Goal: Information Seeking & Learning: Find specific fact

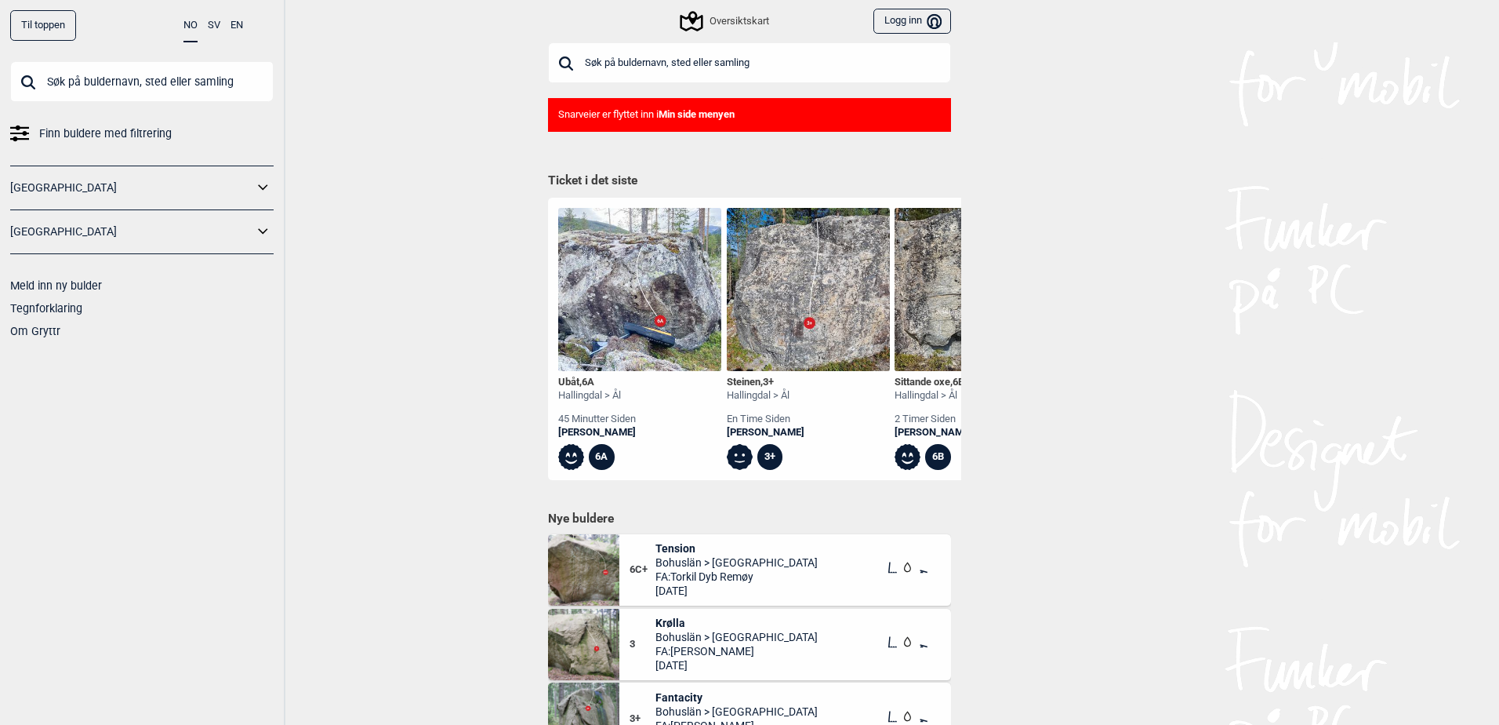
click at [699, 54] on input "text" at bounding box center [749, 62] width 403 height 41
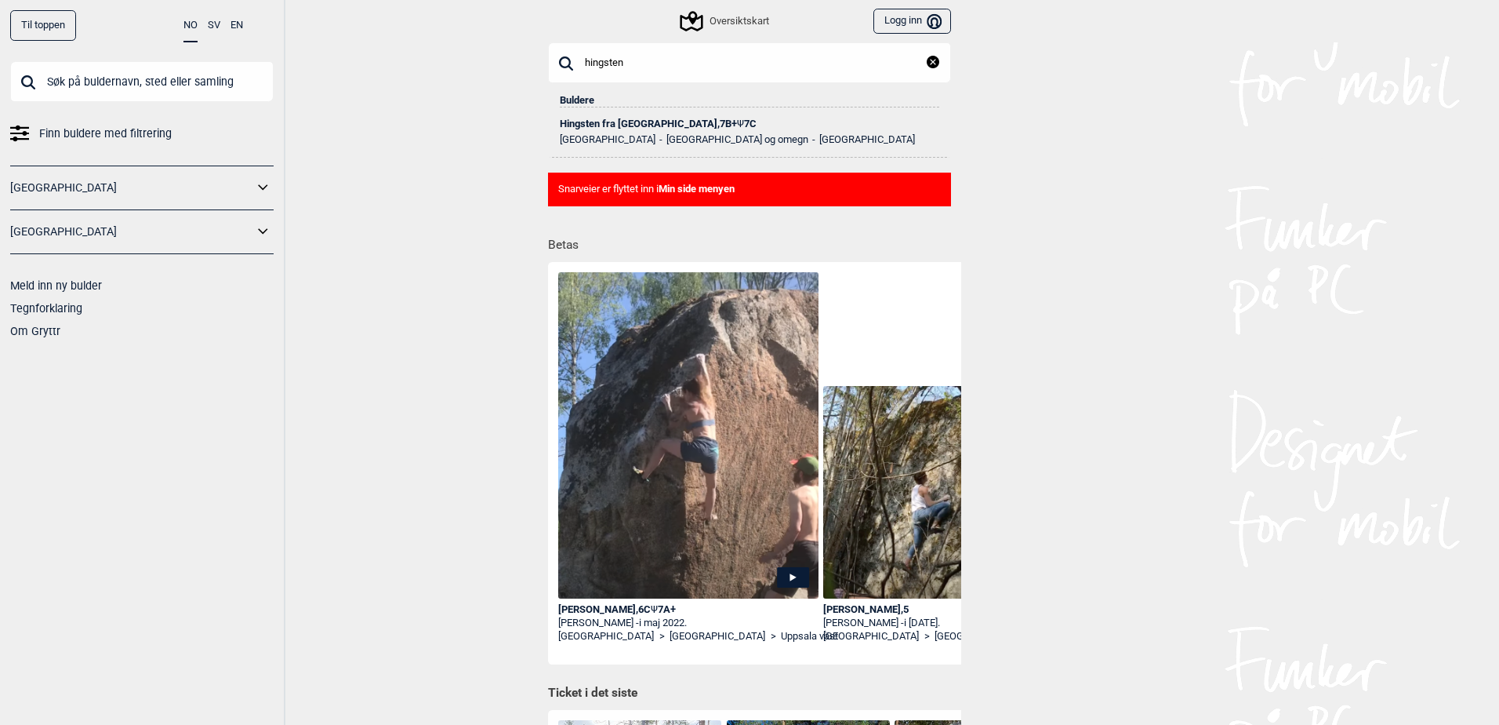
type input "hingsten"
click at [612, 131] on ul "Norge [GEOGRAPHIC_DATA] og omegn [GEOGRAPHIC_DATA]" at bounding box center [750, 137] width 380 height 16
click at [632, 125] on div "Hingsten fra [GEOGRAPHIC_DATA] , 7B+ Ψ 7C" at bounding box center [750, 123] width 380 height 11
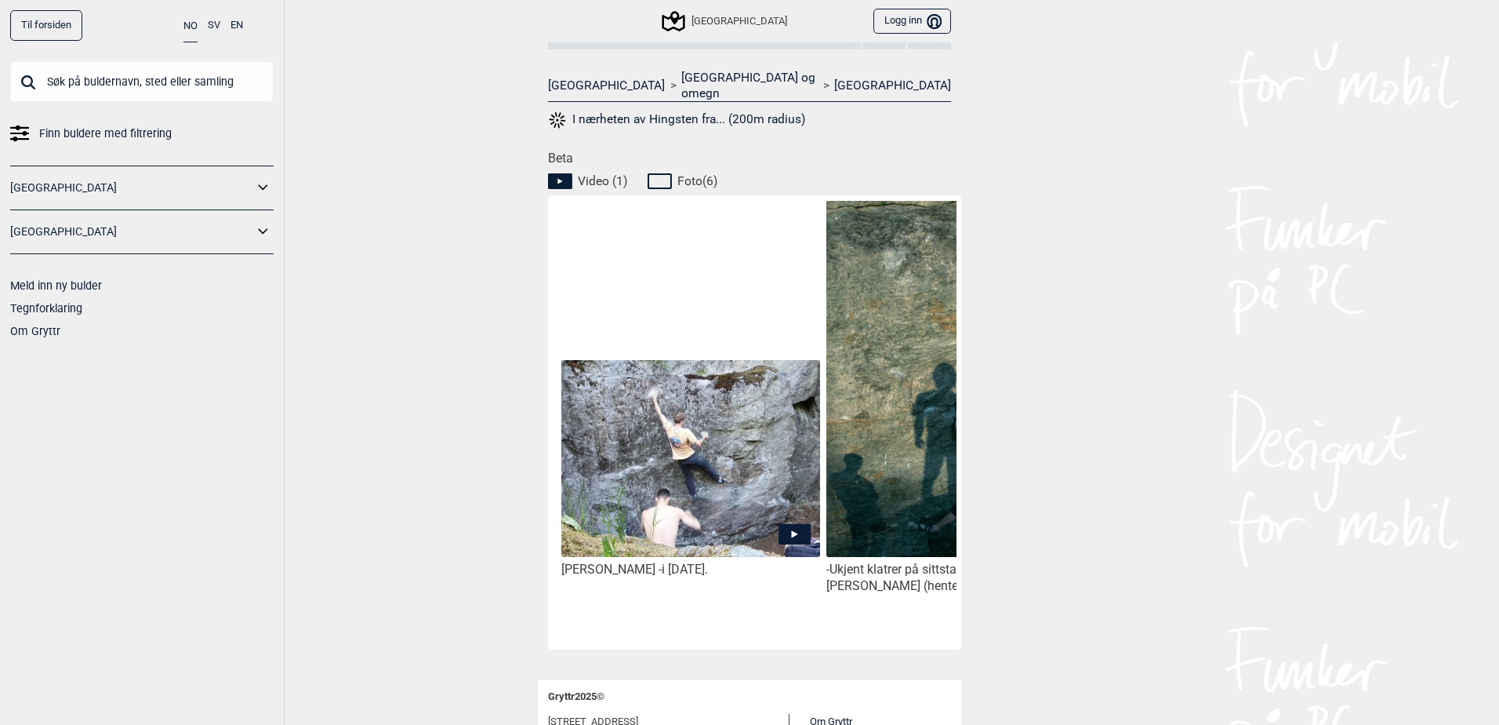
click at [663, 510] on img at bounding box center [690, 458] width 259 height 197
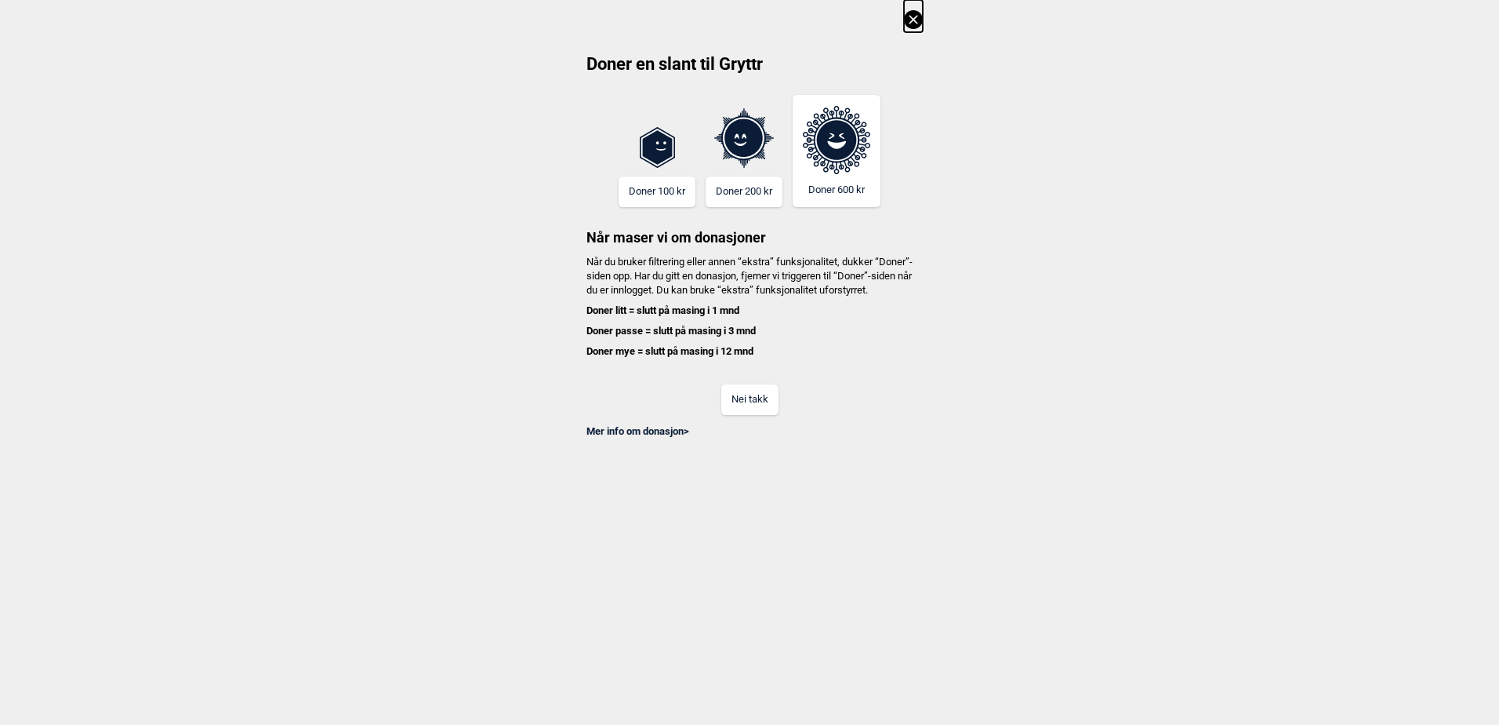
click at [769, 409] on button "Nei takk" at bounding box center [749, 399] width 57 height 31
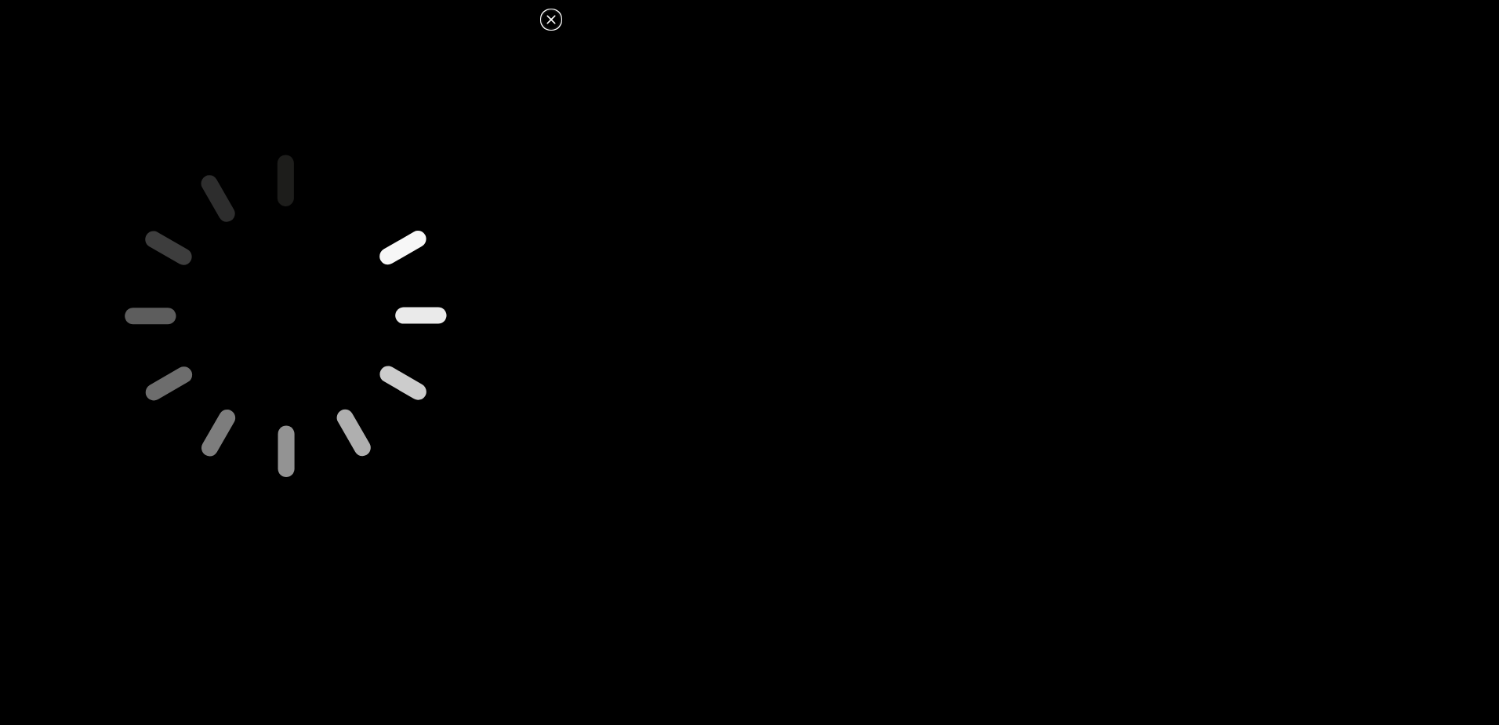
drag, startPoint x: 1181, startPoint y: 118, endPoint x: 794, endPoint y: 54, distance: 392.6
click at [1177, 118] on dialog at bounding box center [749, 362] width 1499 height 725
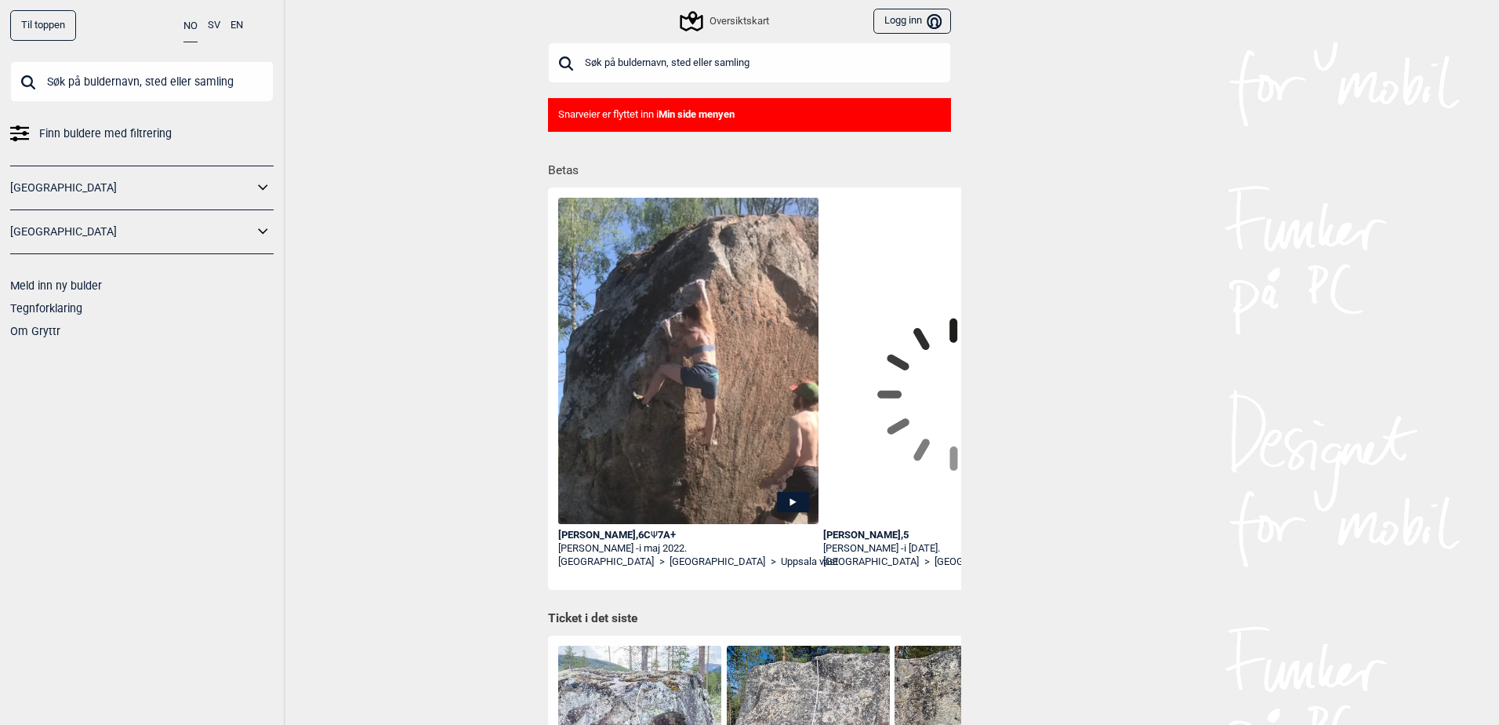
click at [689, 61] on input "text" at bounding box center [749, 62] width 403 height 41
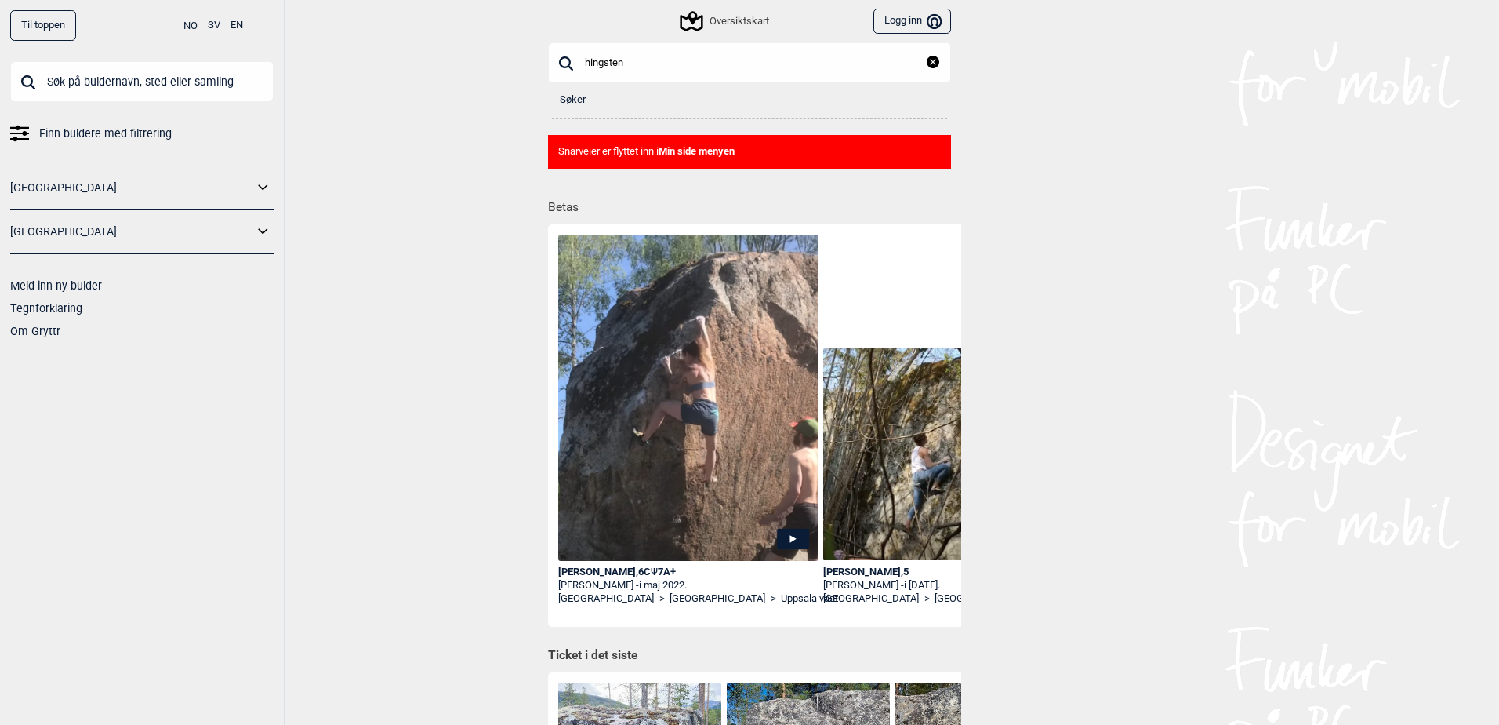
type input "hingsten"
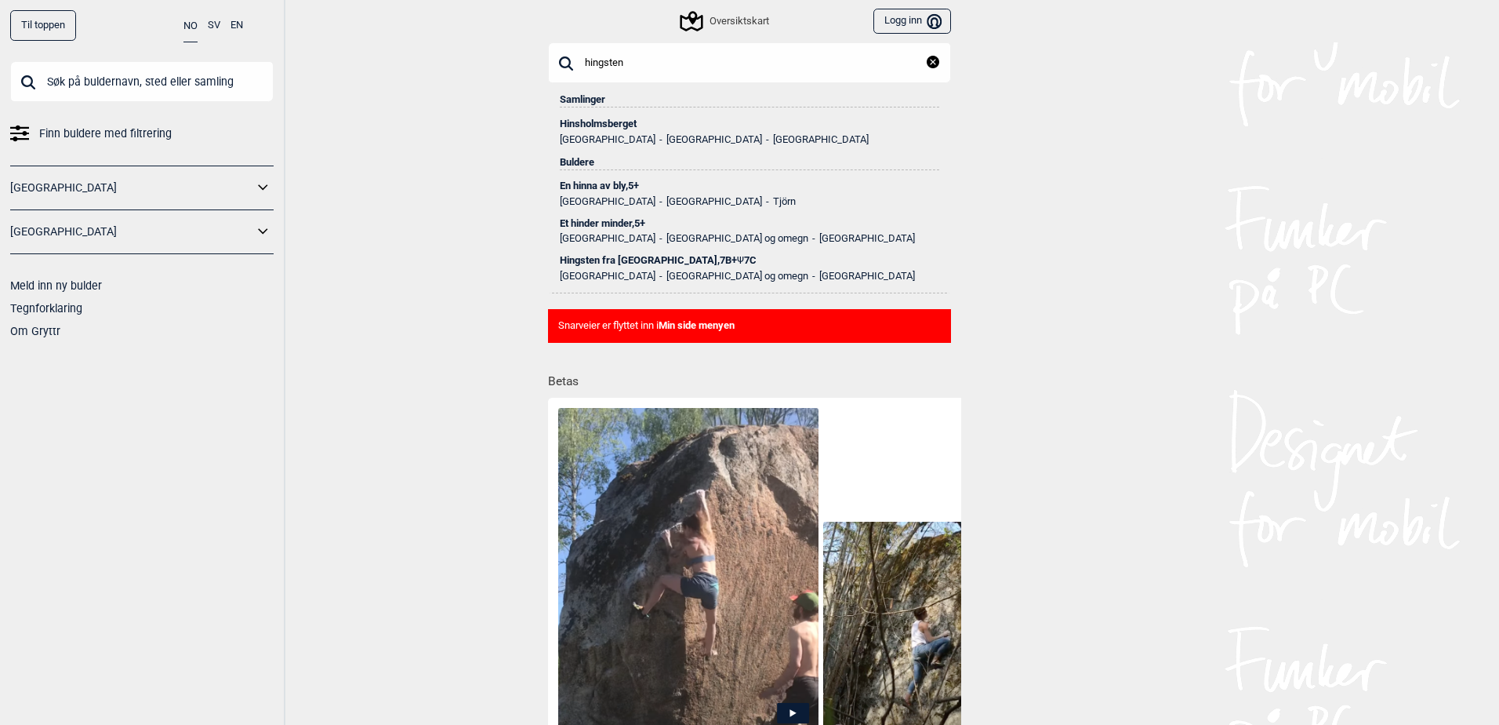
click at [638, 257] on div "Hingsten fra [GEOGRAPHIC_DATA] , 7B+ Ψ 7C" at bounding box center [750, 260] width 380 height 11
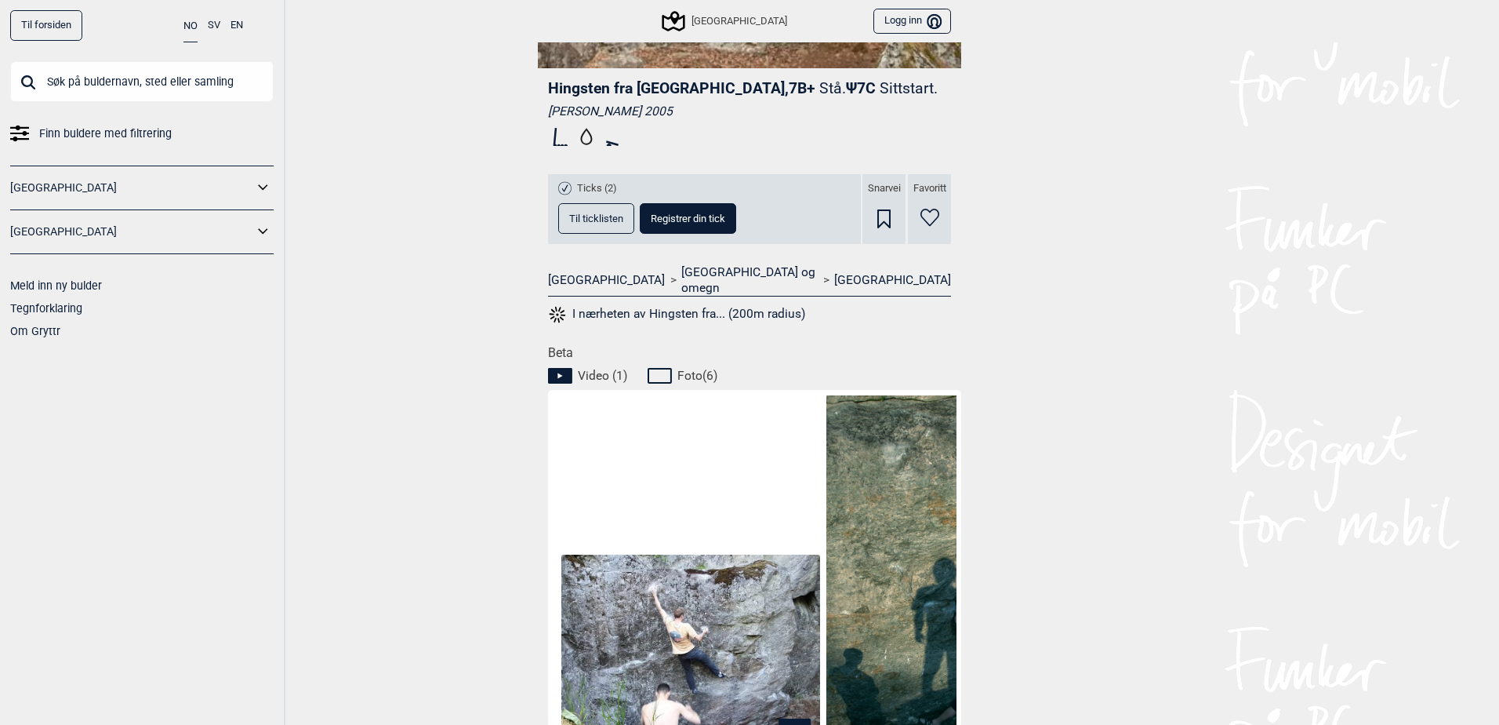
scroll to position [627, 0]
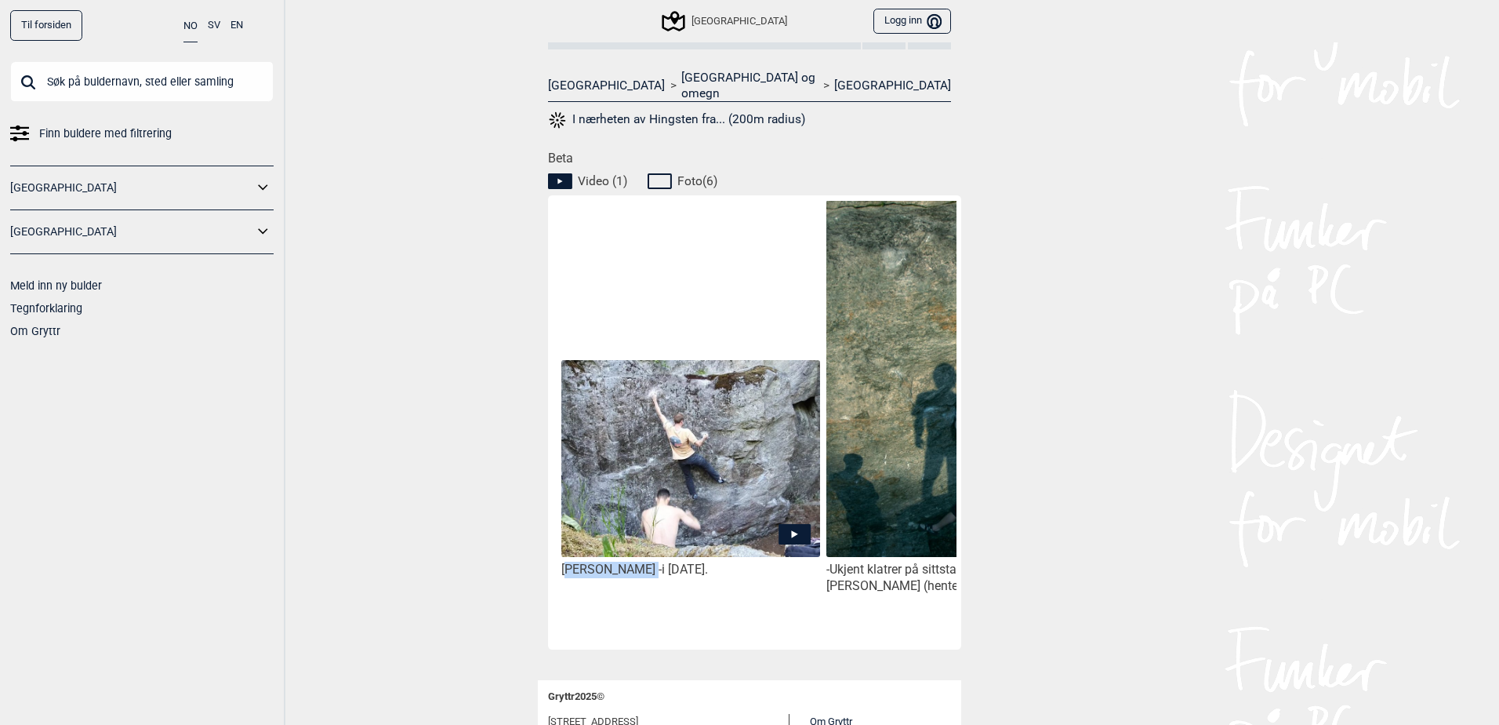
drag, startPoint x: 634, startPoint y: 558, endPoint x: 677, endPoint y: 565, distance: 43.7
click at [677, 565] on div "[PERSON_NAME] - i [DATE]." at bounding box center [690, 420] width 265 height 438
click at [677, 561] on div "[PERSON_NAME] - i [DATE]." at bounding box center [690, 569] width 259 height 16
drag, startPoint x: 676, startPoint y: 552, endPoint x: 556, endPoint y: 548, distance: 120.0
click at [561, 561] on div "[PERSON_NAME] - i [DATE]." at bounding box center [690, 569] width 259 height 16
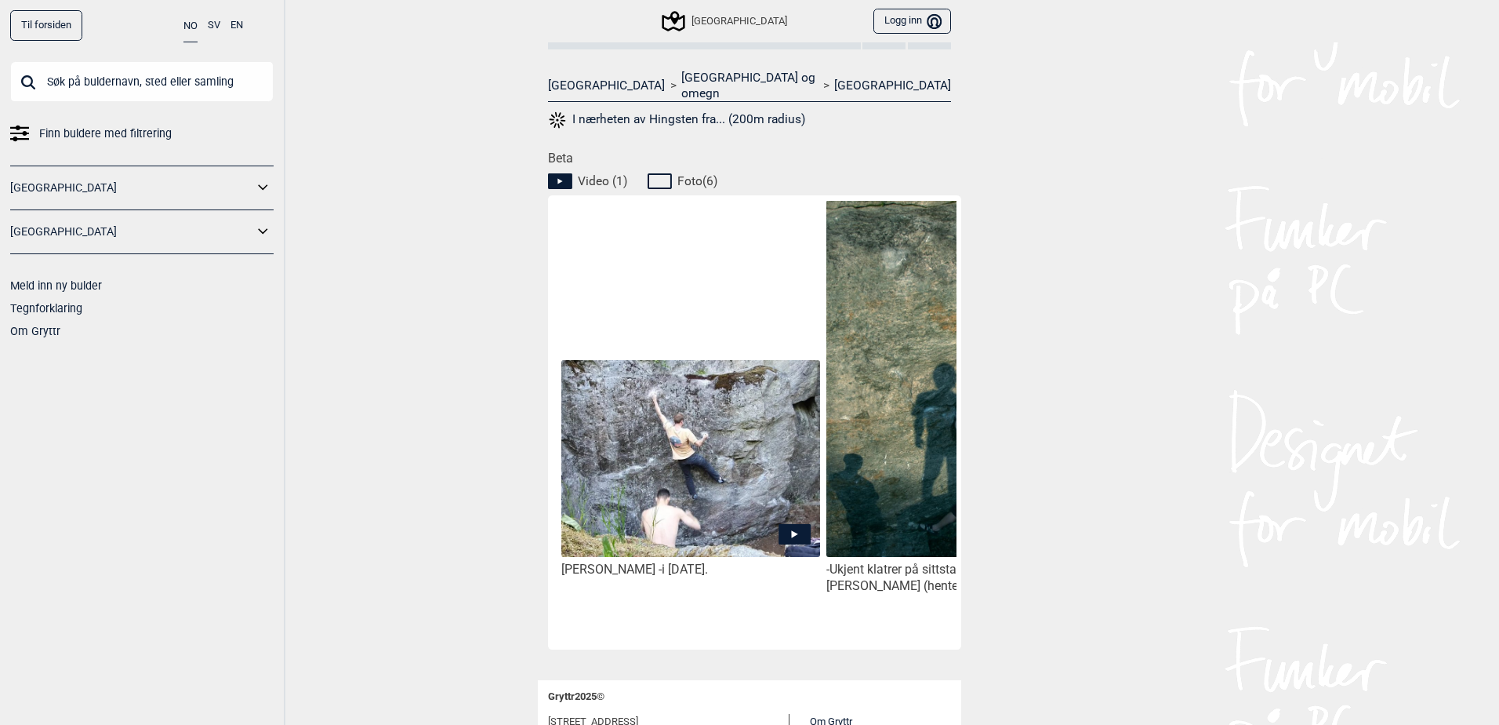
copy div "[PERSON_NAME]"
